Goal: Entertainment & Leisure: Consume media (video, audio)

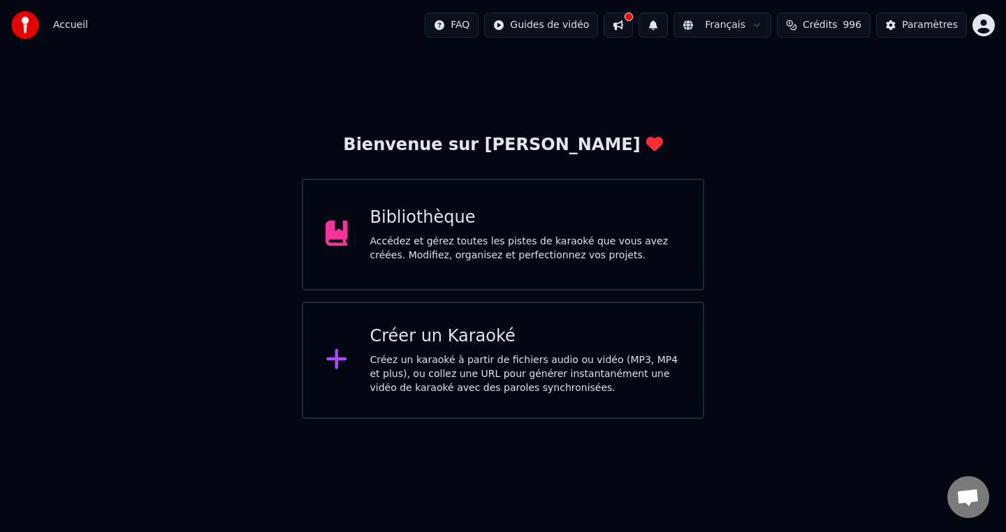
click at [497, 242] on div "Accédez et gérez toutes les pistes de karaoké que vous avez créées. Modifiez, o…" at bounding box center [525, 249] width 311 height 28
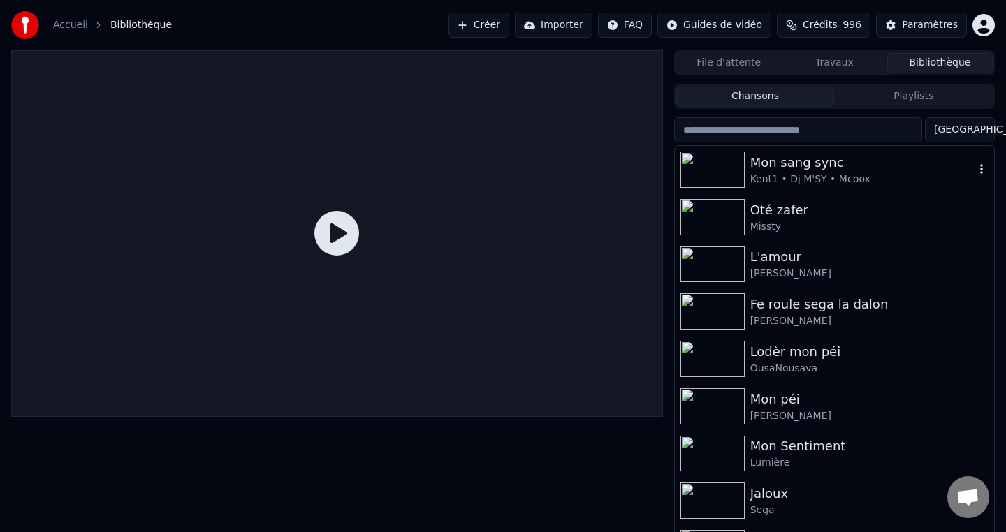
click at [751, 170] on div "Mon sang sync" at bounding box center [862, 163] width 224 height 20
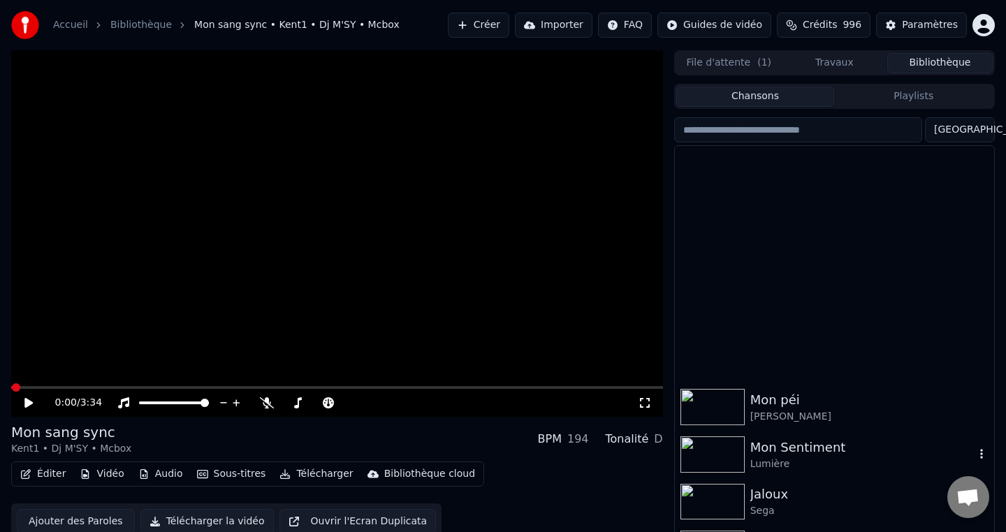
scroll to position [384, 0]
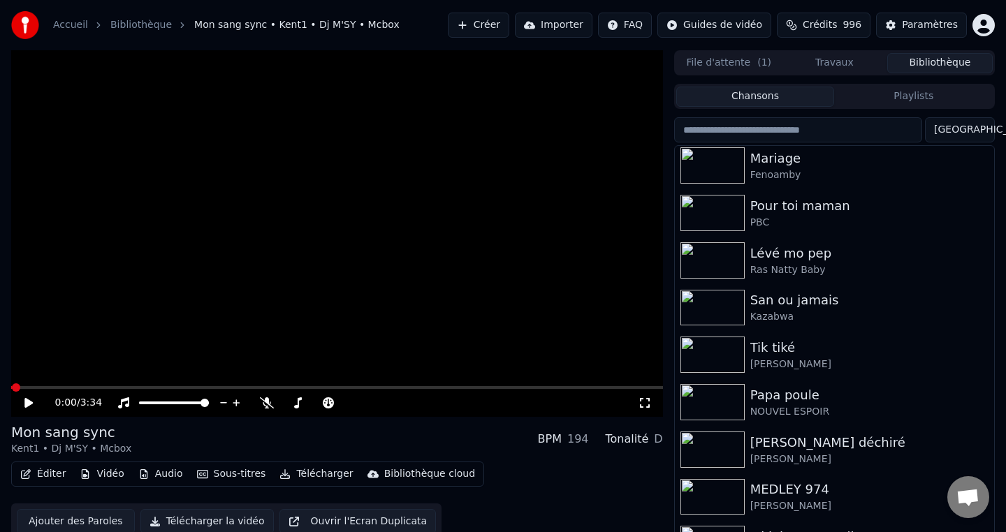
click at [646, 405] on icon at bounding box center [645, 403] width 14 height 11
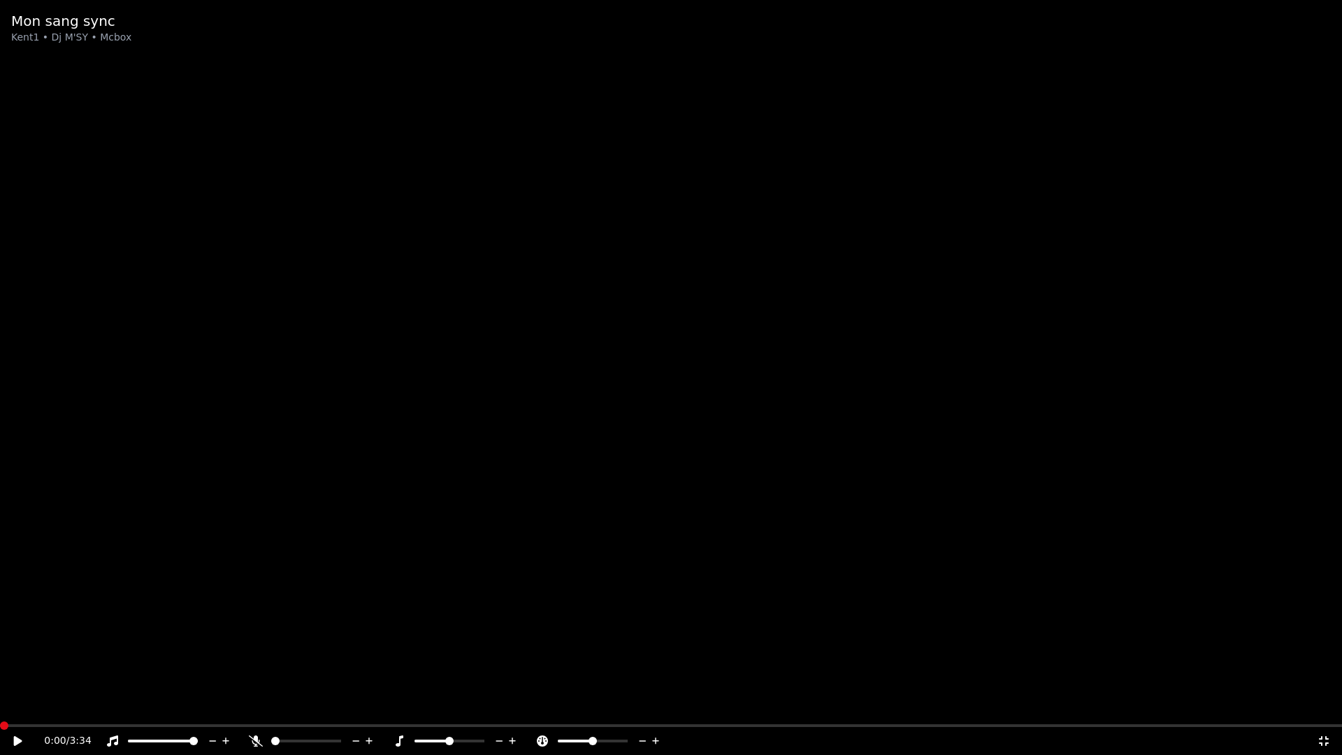
click at [253, 532] on icon at bounding box center [256, 740] width 14 height 11
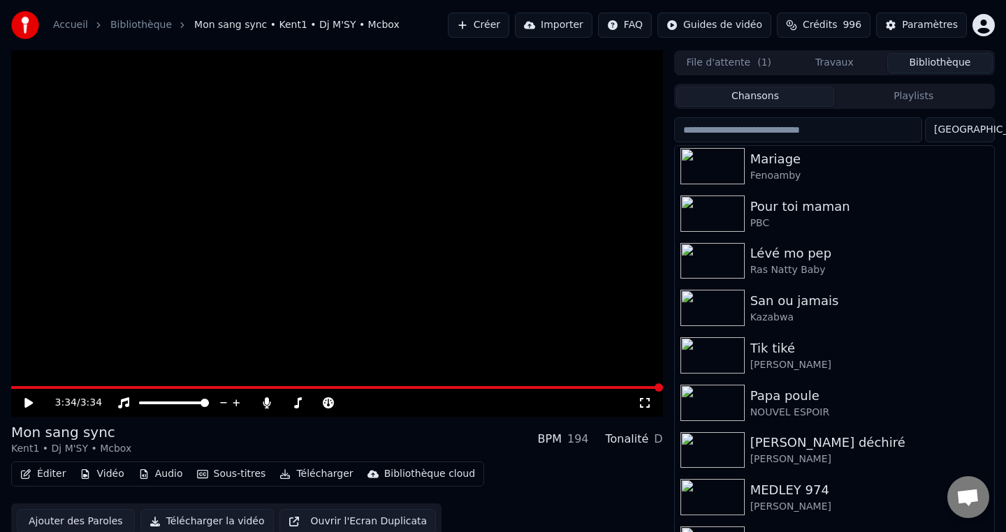
click at [819, 131] on input "search" at bounding box center [798, 129] width 248 height 25
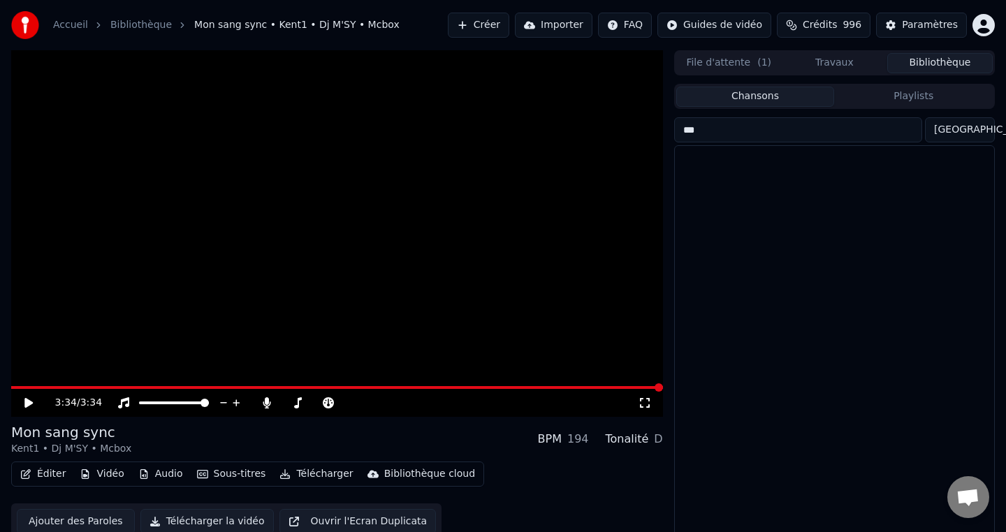
scroll to position [0, 0]
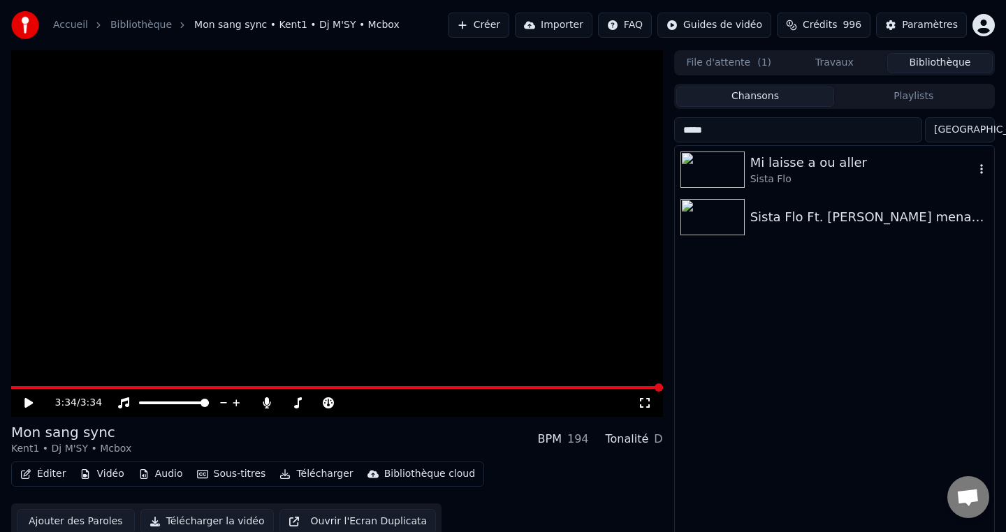
type input "*****"
click at [768, 177] on div "Sista Flo" at bounding box center [862, 180] width 224 height 14
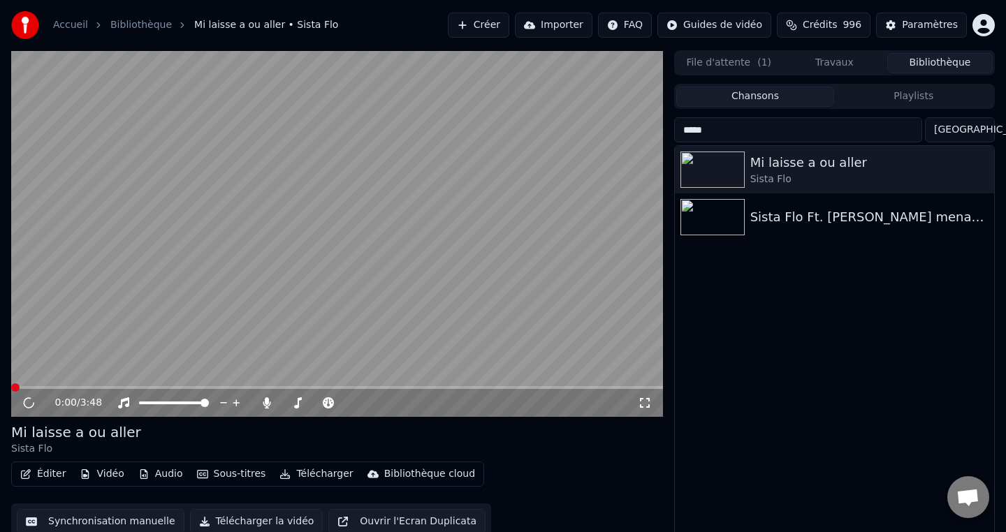
click at [452, 194] on video at bounding box center [337, 233] width 652 height 367
click at [266, 410] on div "0:02 / 3:48" at bounding box center [337, 403] width 652 height 28
click at [263, 409] on div at bounding box center [323, 403] width 126 height 14
click at [266, 407] on icon at bounding box center [267, 403] width 8 height 11
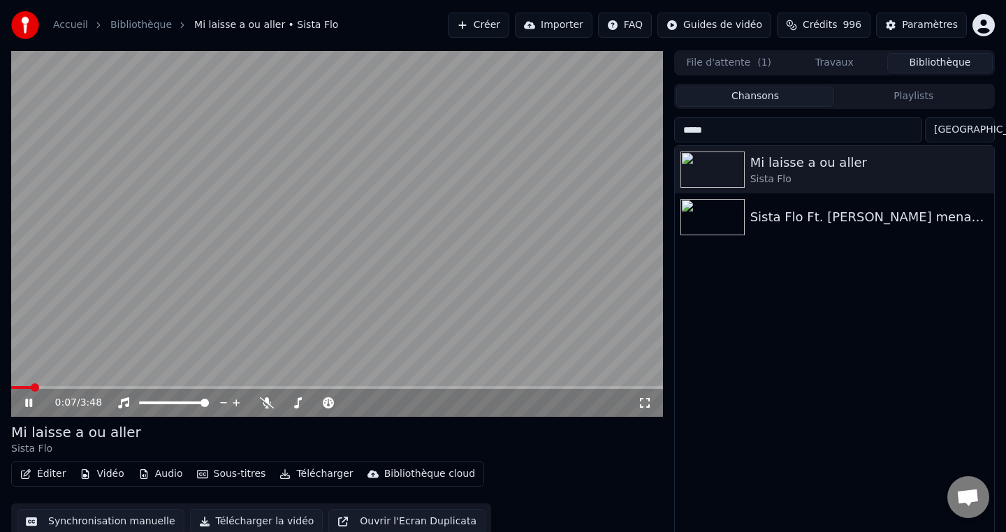
click at [177, 296] on video at bounding box center [337, 233] width 652 height 367
click at [34, 384] on span at bounding box center [38, 388] width 8 height 8
click at [916, 138] on input "*****" at bounding box center [798, 129] width 248 height 25
click at [917, 128] on input "*****" at bounding box center [798, 129] width 248 height 25
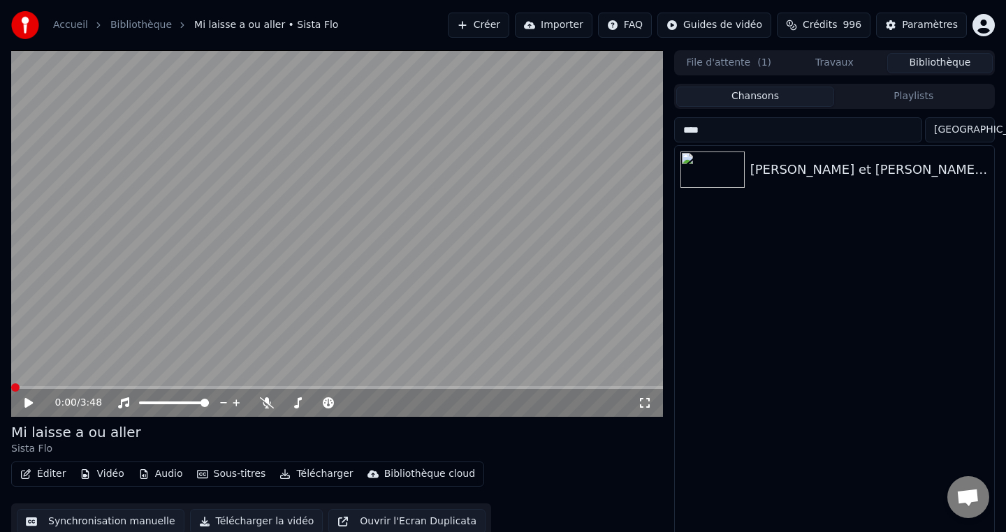
type input "****"
click at [642, 405] on icon at bounding box center [645, 403] width 14 height 11
click at [648, 407] on icon at bounding box center [645, 403] width 10 height 10
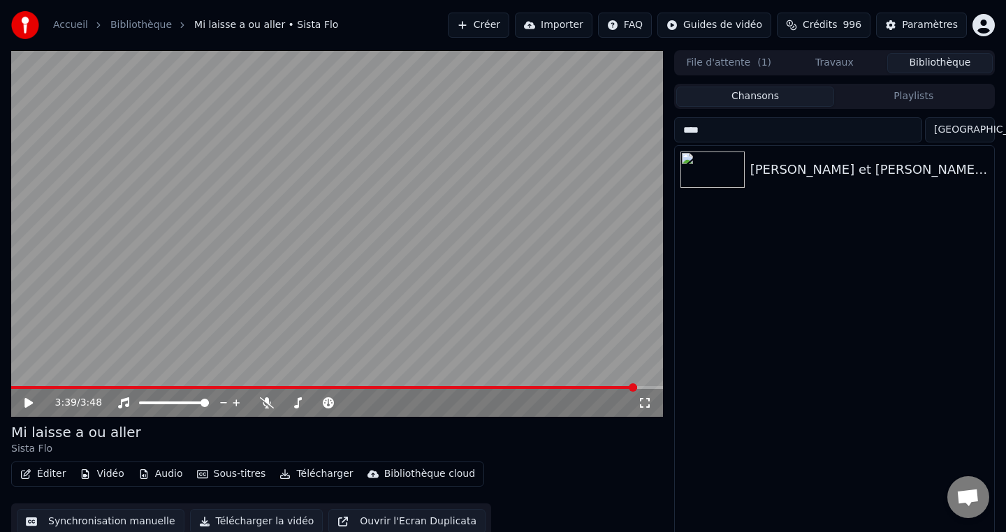
scroll to position [12, 0]
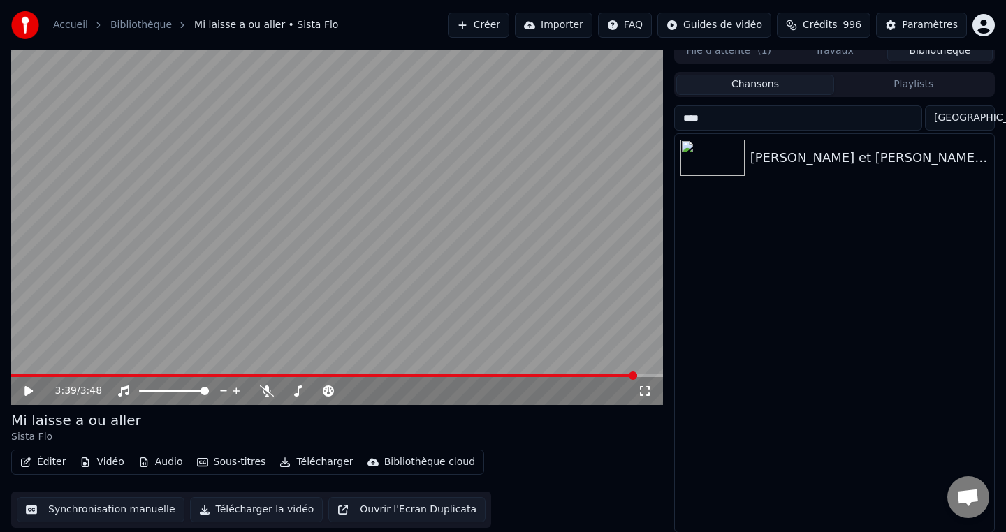
click at [223, 463] on button "Sous-titres" at bounding box center [231, 463] width 80 height 20
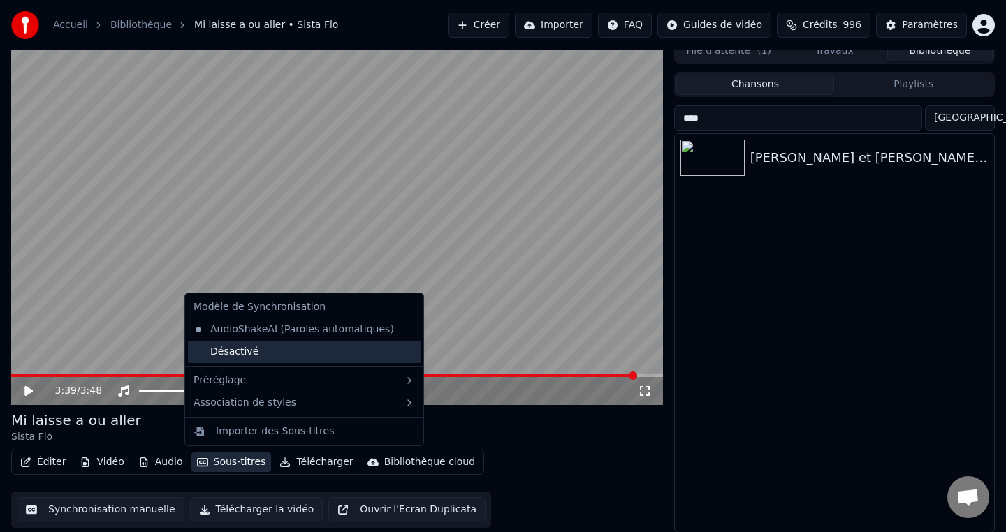
click at [276, 351] on div "Désactivé" at bounding box center [304, 352] width 233 height 22
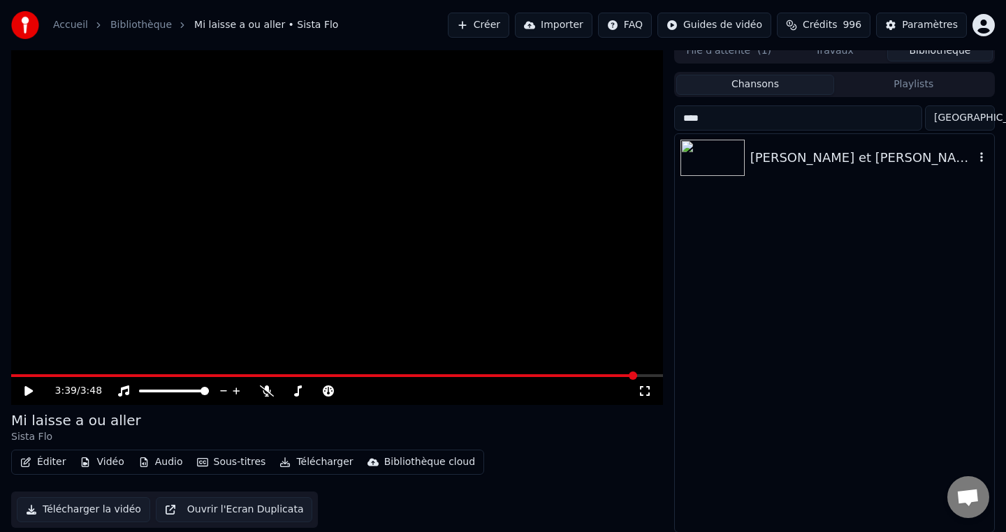
click at [863, 172] on div "[PERSON_NAME] et [PERSON_NAME] - Rode pu moin sync" at bounding box center [834, 158] width 319 height 48
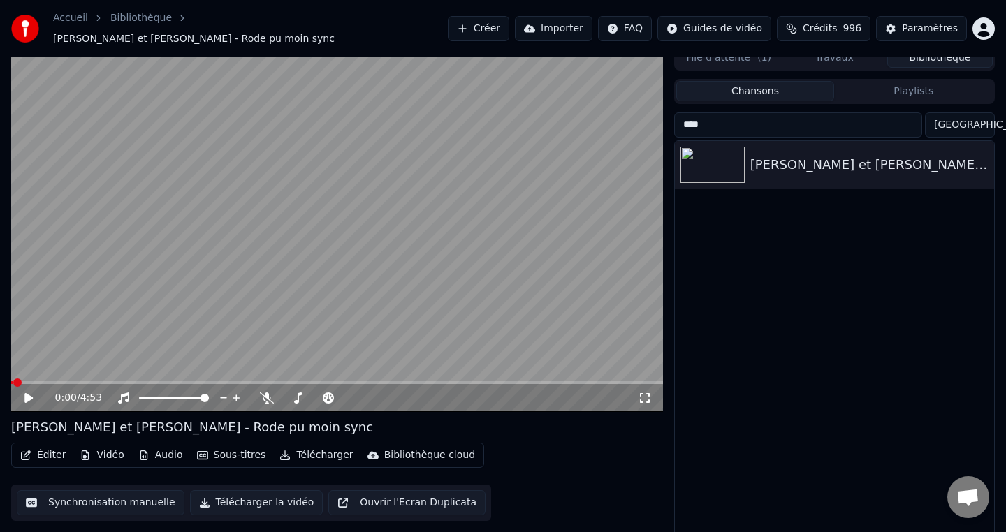
click at [229, 457] on button "Sous-titres" at bounding box center [231, 456] width 80 height 20
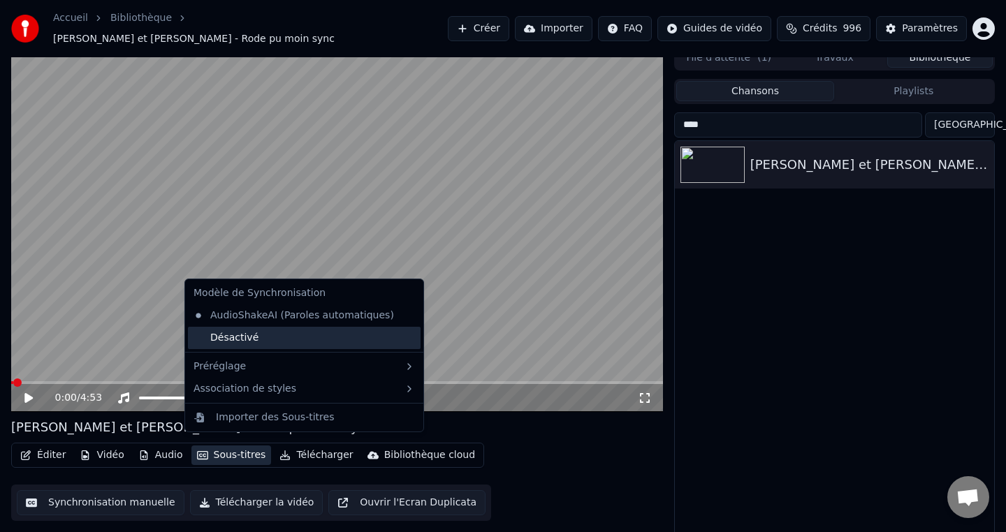
click at [246, 342] on div "Désactivé" at bounding box center [304, 338] width 233 height 22
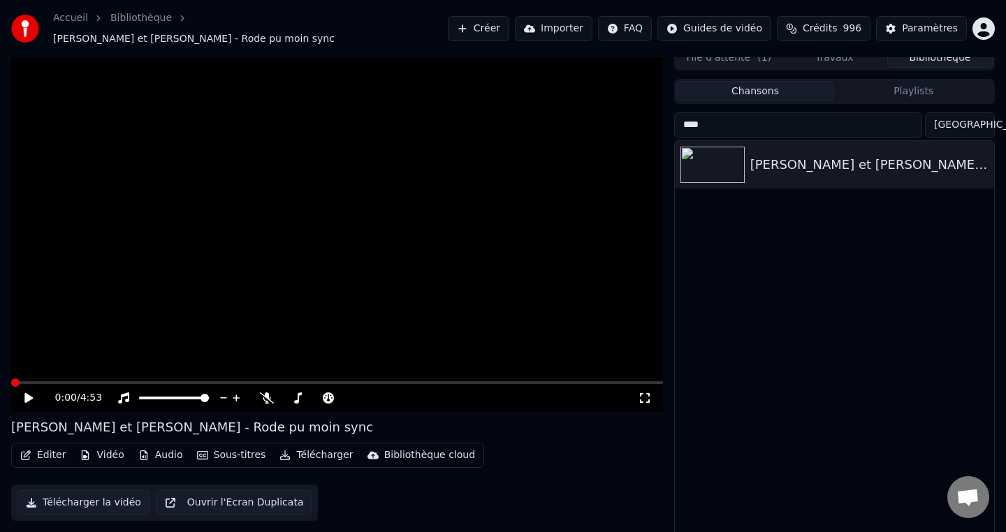
click at [231, 446] on button "Sous-titres" at bounding box center [231, 456] width 80 height 20
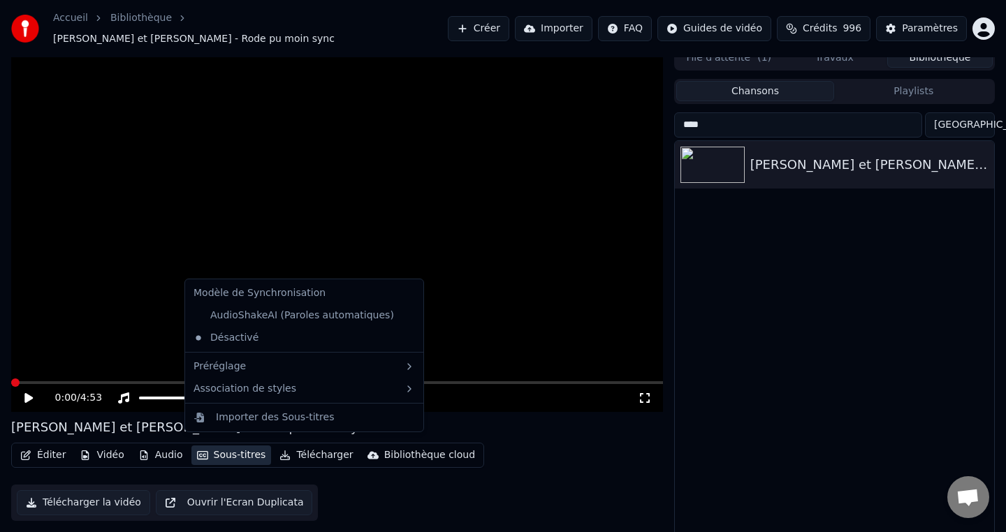
click at [515, 306] on video at bounding box center [337, 228] width 652 height 367
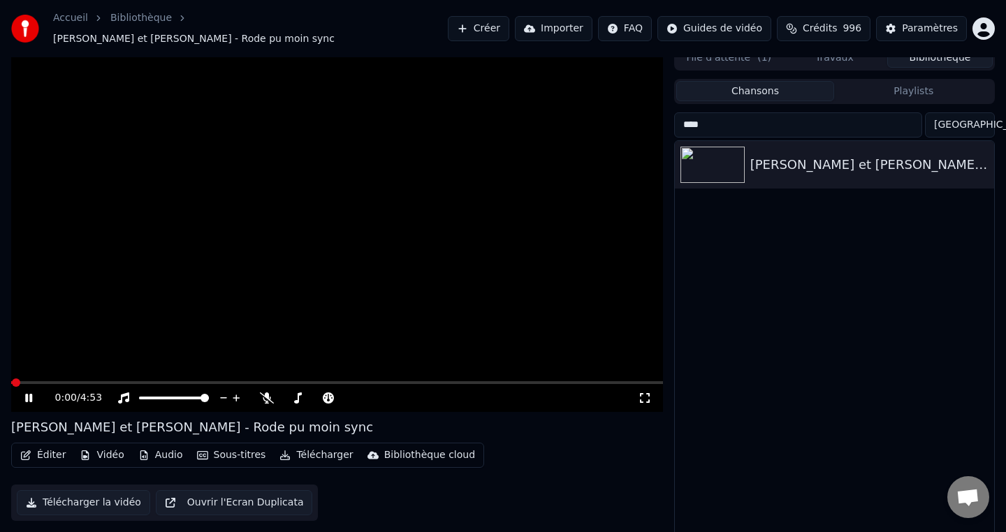
click at [515, 306] on video at bounding box center [337, 228] width 652 height 367
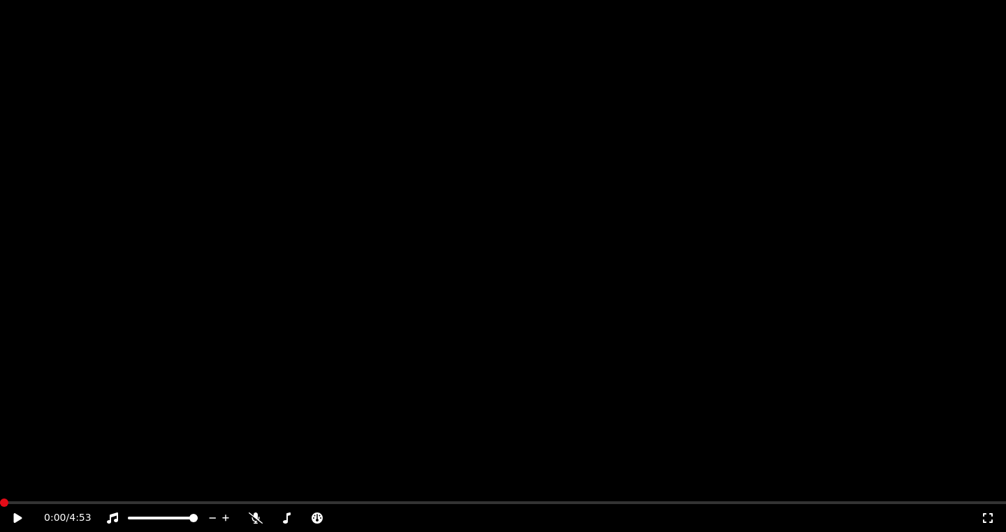
click at [220, 110] on button "Sous-titres" at bounding box center [231, 101] width 80 height 20
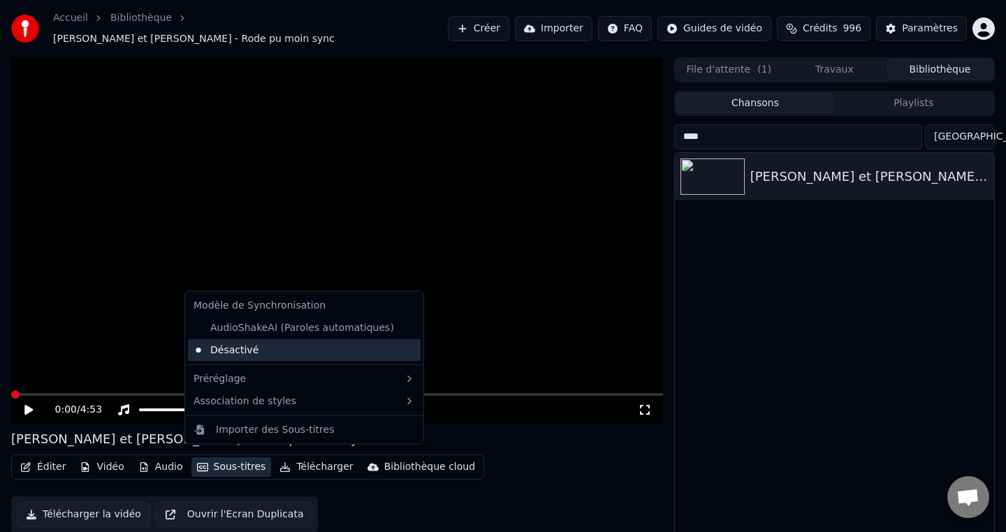
click at [252, 348] on div "Désactivé" at bounding box center [304, 350] width 233 height 22
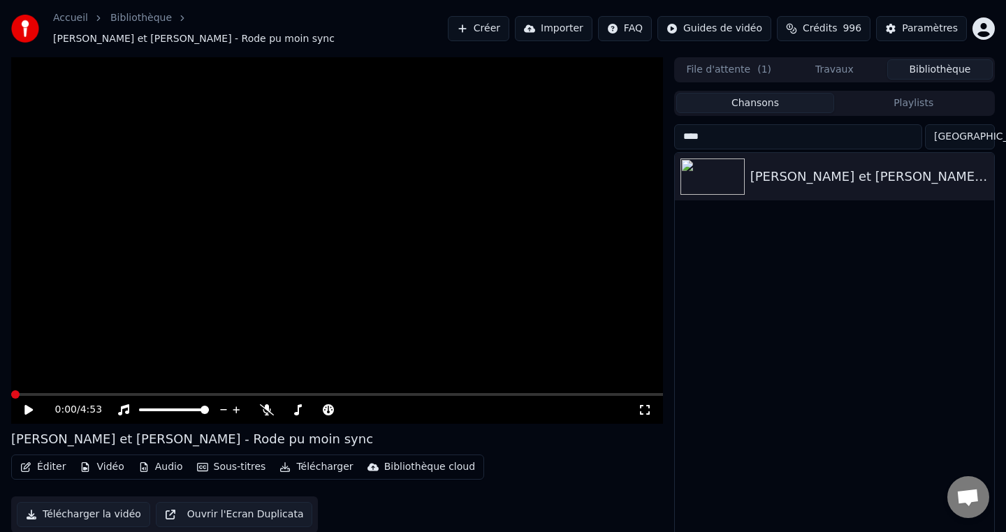
click at [642, 405] on icon at bounding box center [645, 410] width 14 height 11
